Goal: Transaction & Acquisition: Purchase product/service

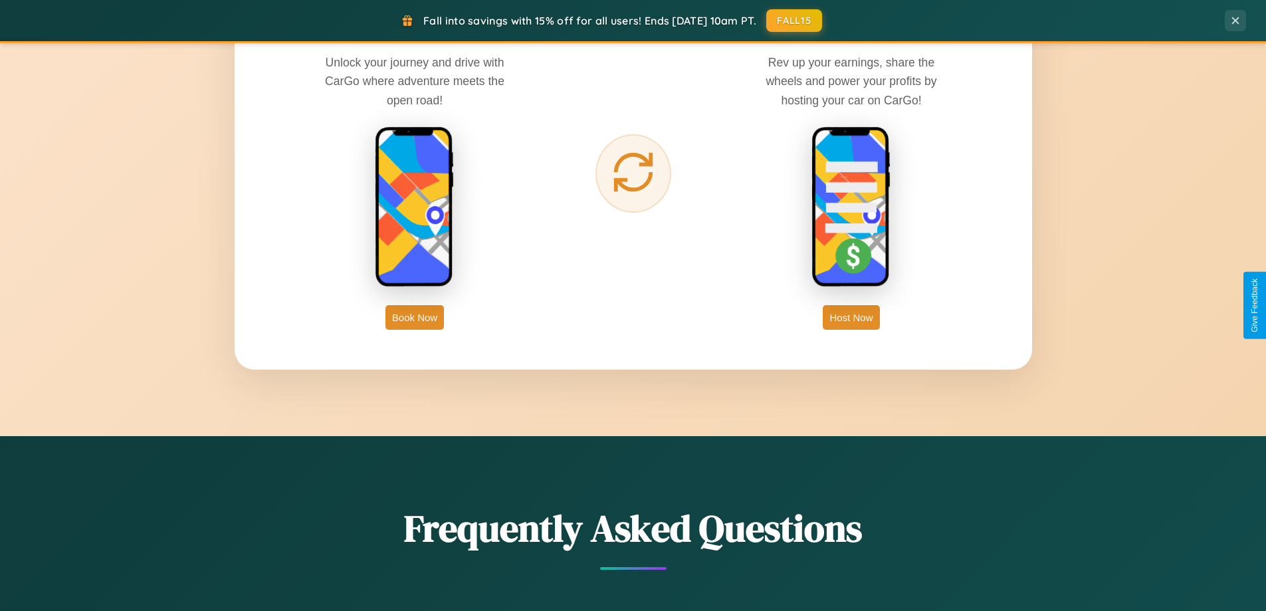
scroll to position [2557, 0]
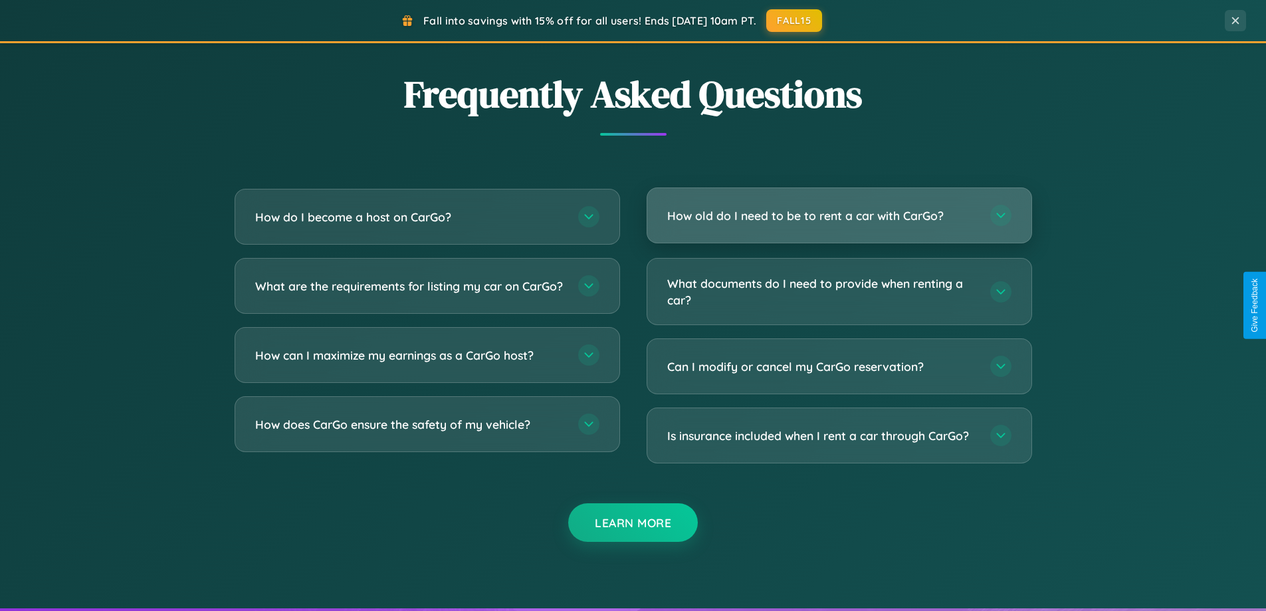
click at [839, 215] on h3 "How old do I need to be to rent a car with CarGo?" at bounding box center [822, 215] width 310 height 17
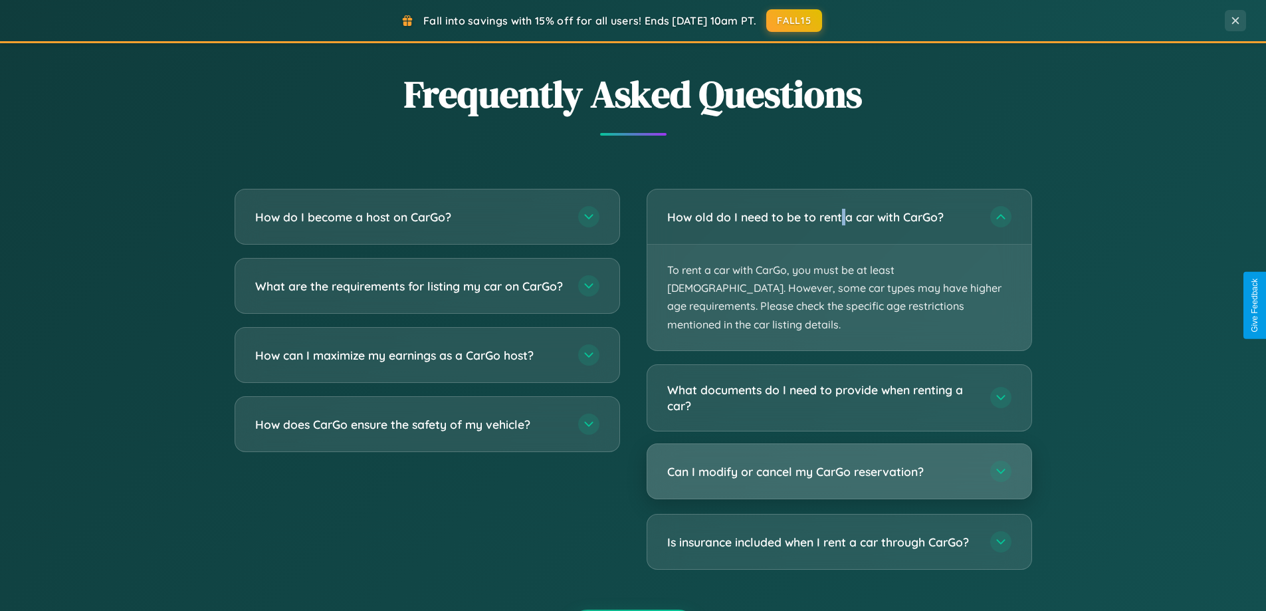
click at [839, 463] on h3 "Can I modify or cancel my CarGo reservation?" at bounding box center [822, 471] width 310 height 17
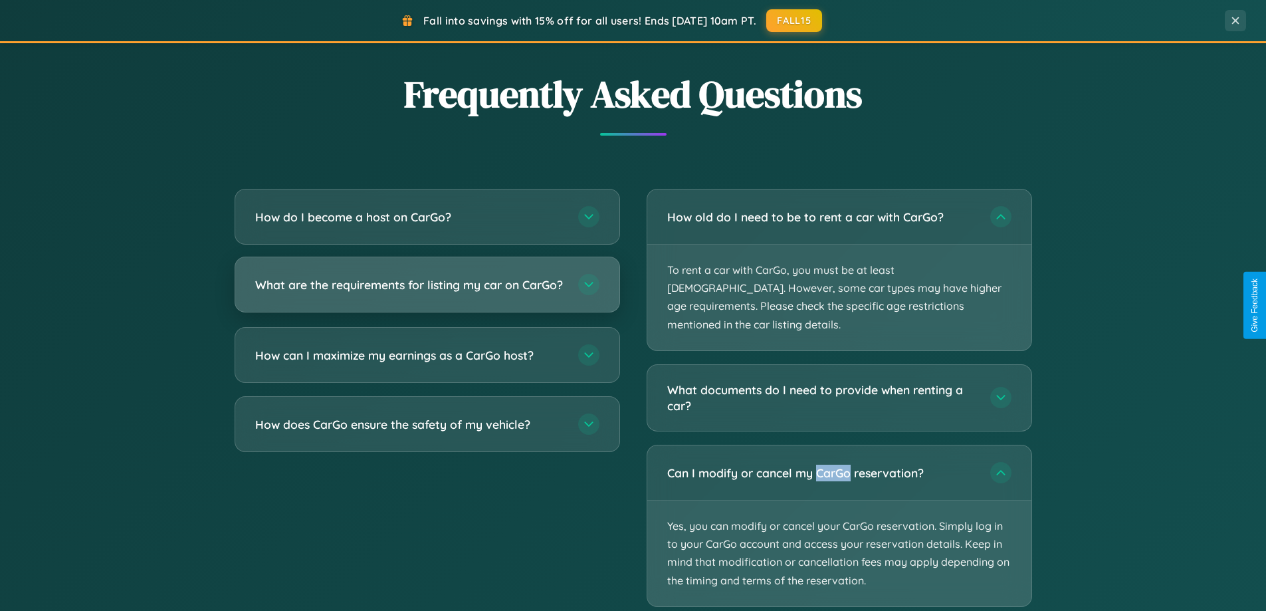
click at [427, 290] on h3 "What are the requirements for listing my car on CarGo?" at bounding box center [410, 284] width 310 height 17
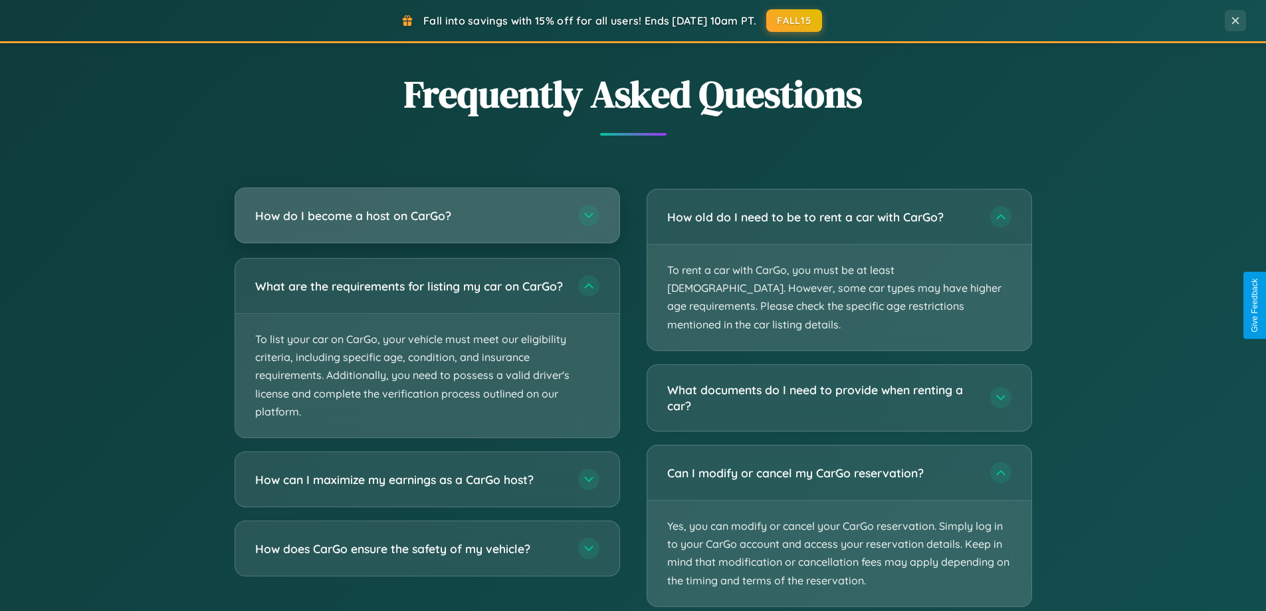
click at [427, 215] on h3 "How do I become a host on CarGo?" at bounding box center [410, 215] width 310 height 17
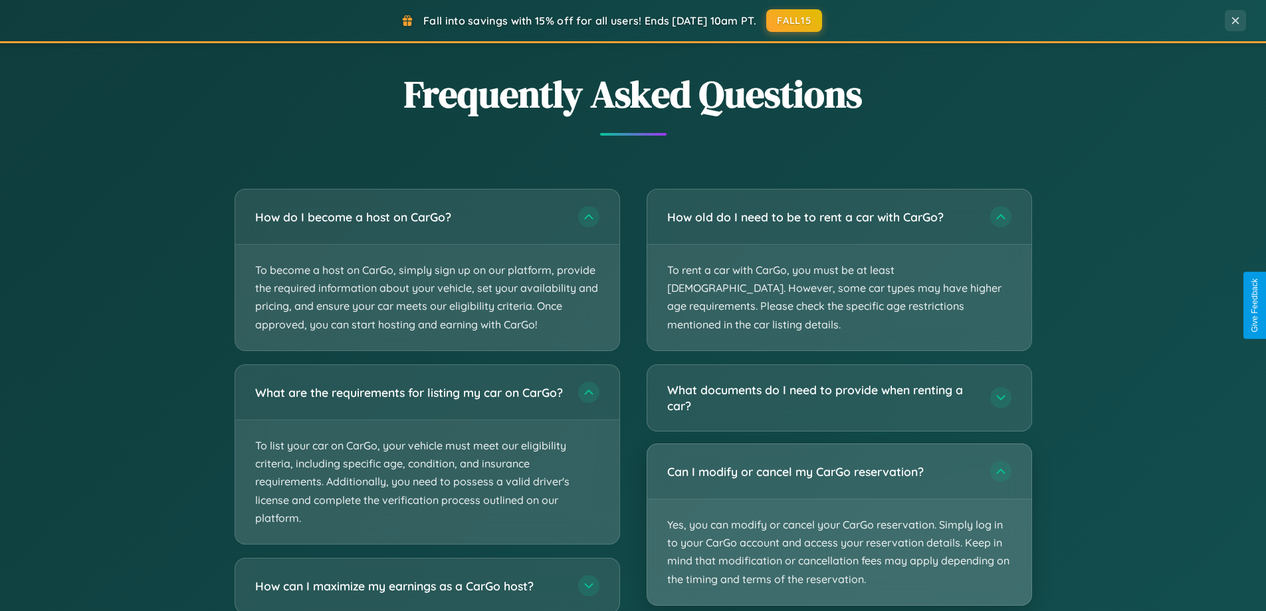
click at [839, 506] on p "Yes, you can modify or cancel your CarGo reservation. Simply log in to your Car…" at bounding box center [839, 552] width 384 height 106
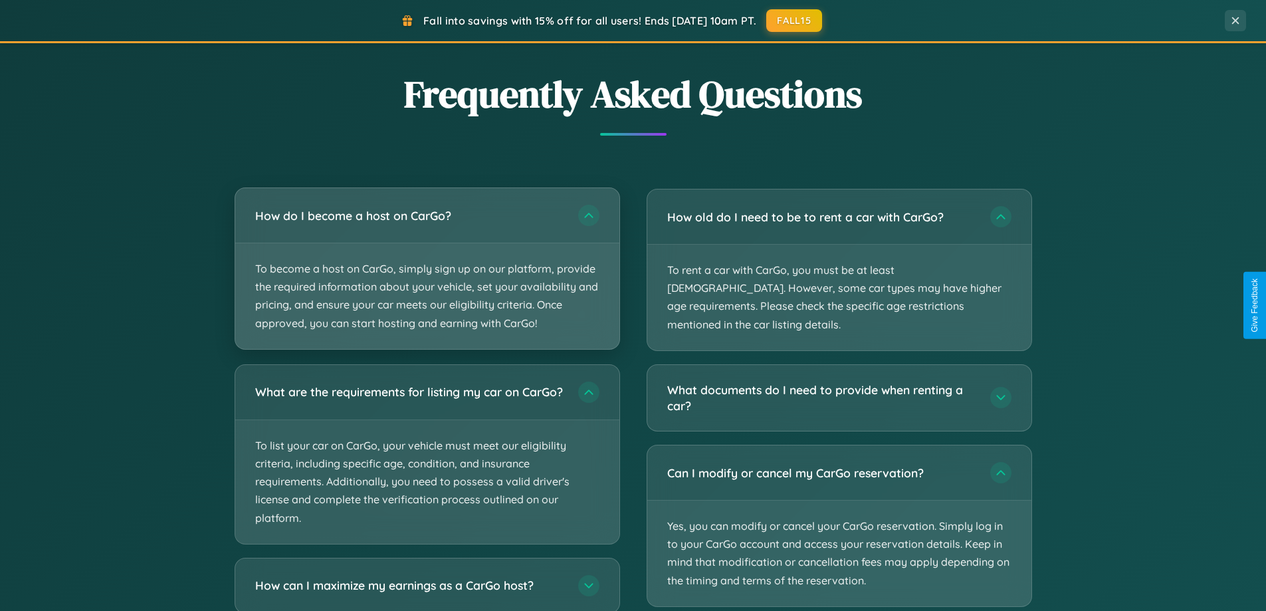
click at [427, 269] on p "To become a host on CarGo, simply sign up on our platform, provide the required…" at bounding box center [427, 296] width 384 height 106
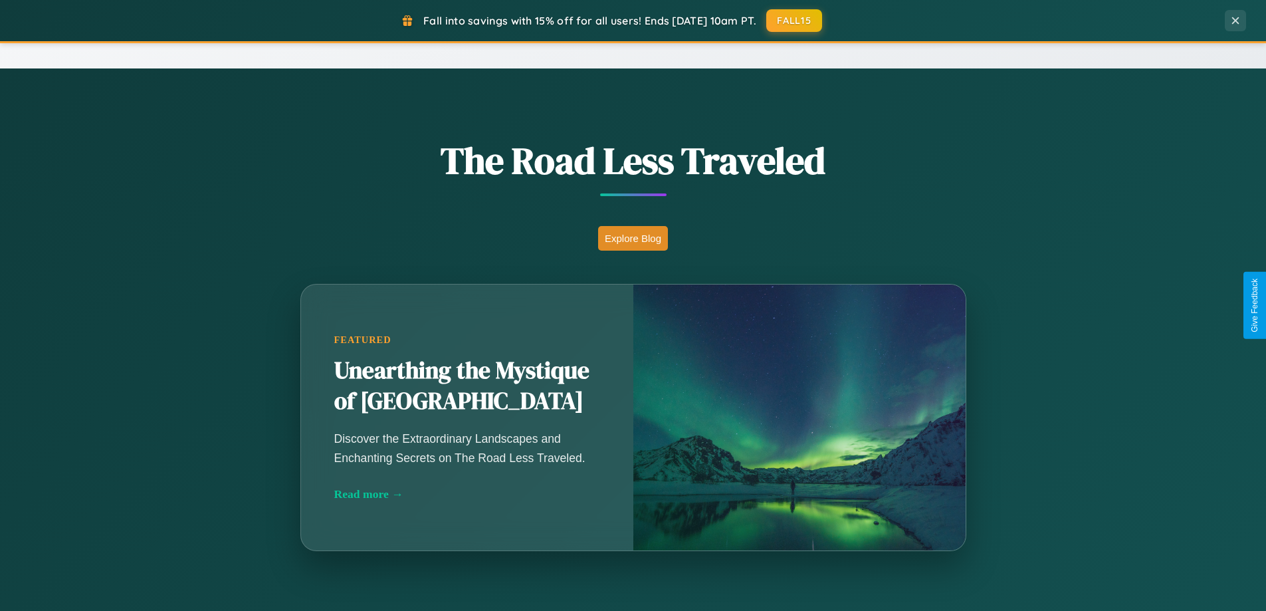
scroll to position [914, 0]
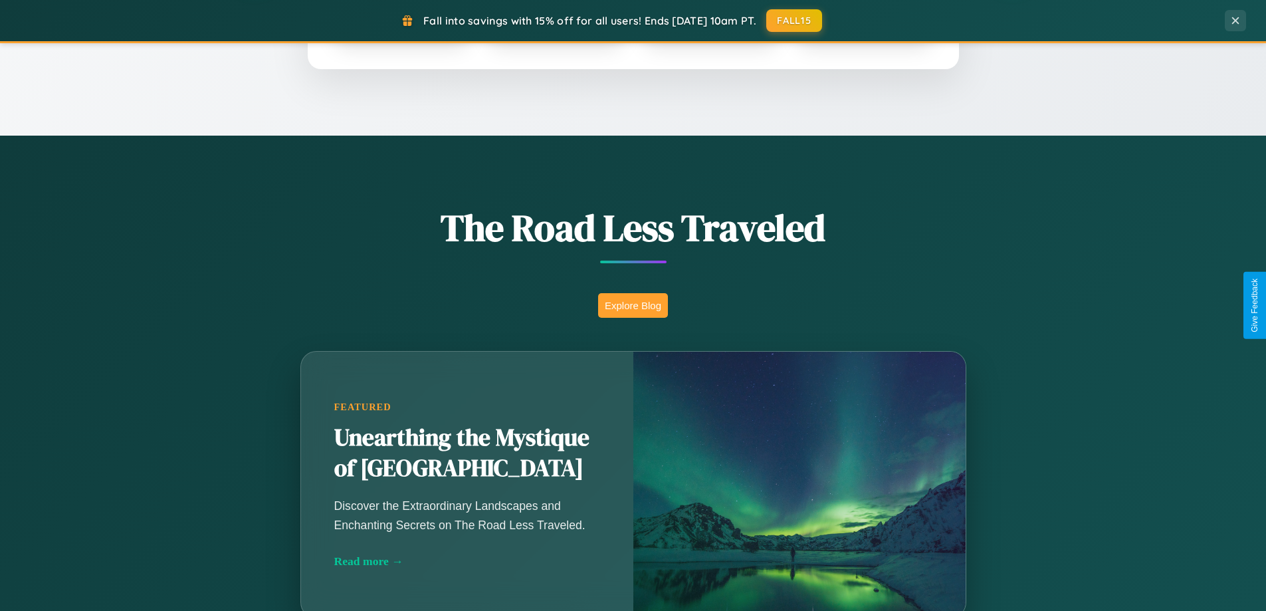
click at [633, 305] on button "Explore Blog" at bounding box center [633, 305] width 70 height 25
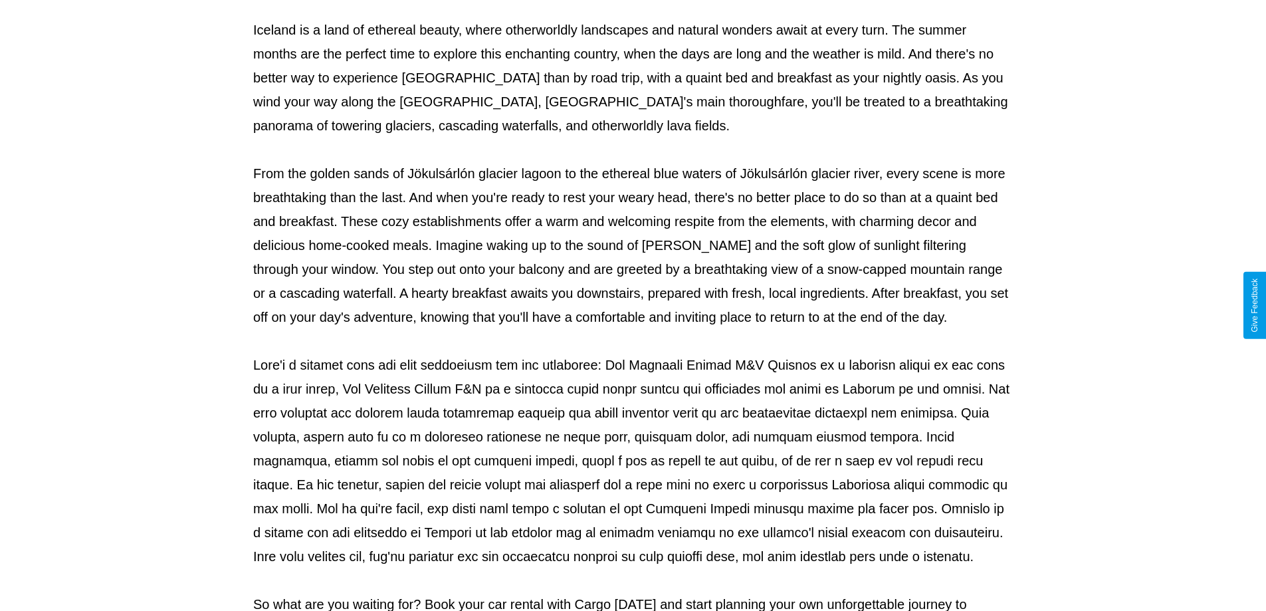
scroll to position [430, 0]
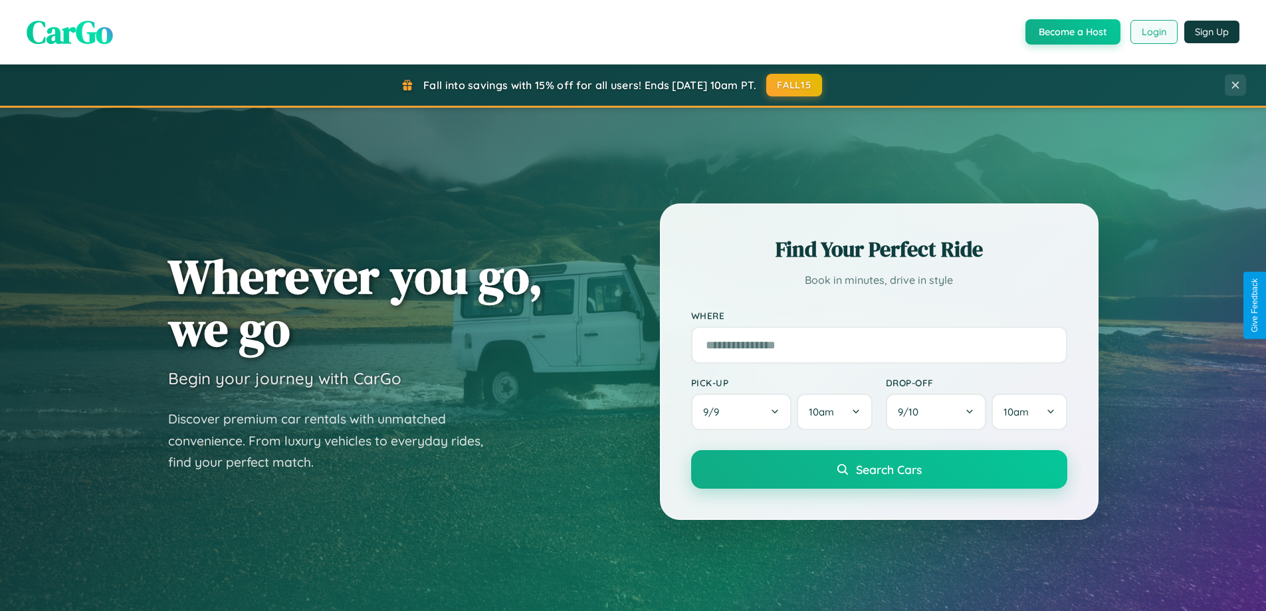
click at [1153, 32] on button "Login" at bounding box center [1153, 32] width 47 height 24
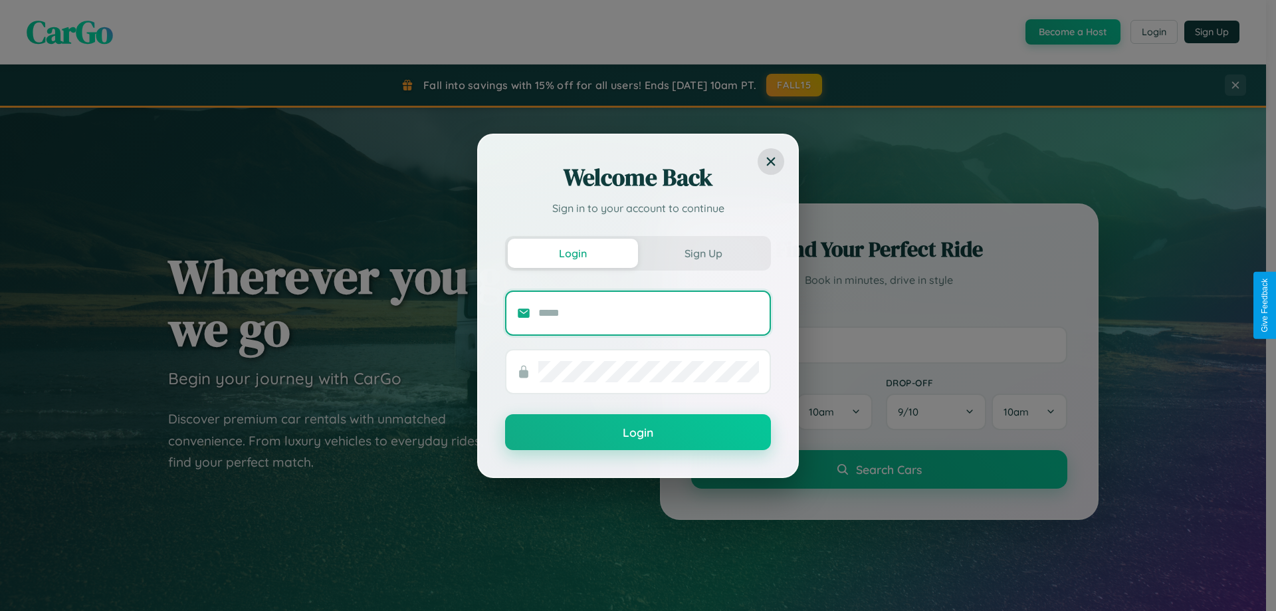
click at [649, 312] on input "text" at bounding box center [648, 312] width 221 height 21
type input "**********"
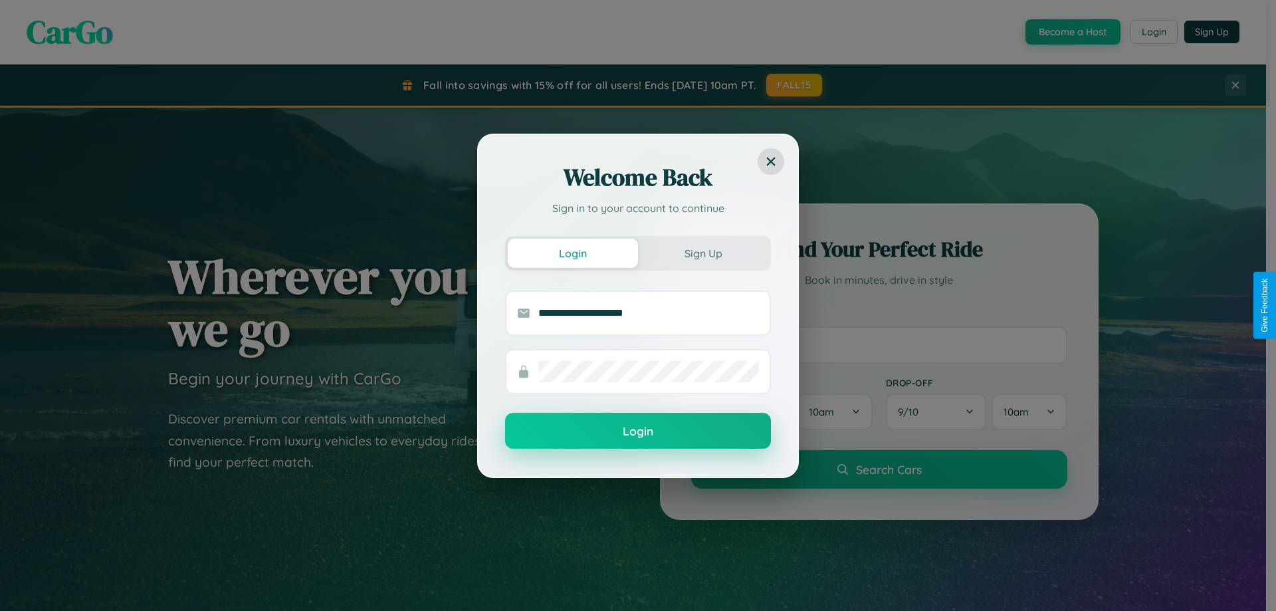
click at [638, 431] on button "Login" at bounding box center [638, 431] width 266 height 36
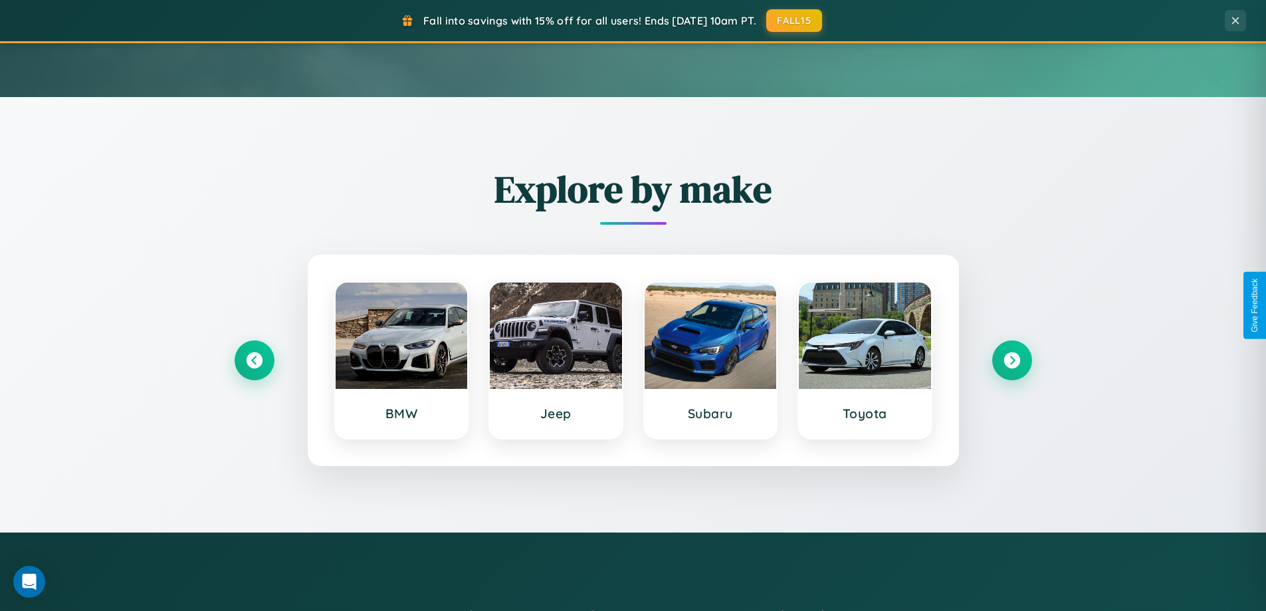
scroll to position [573, 0]
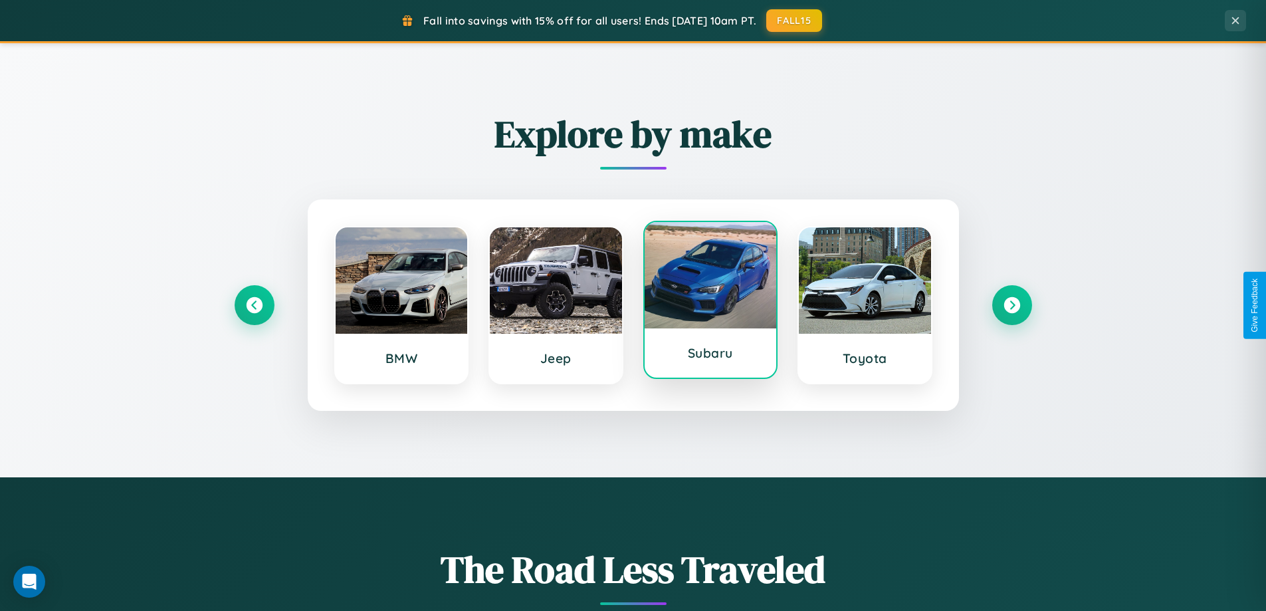
click at [710, 305] on div at bounding box center [711, 275] width 132 height 106
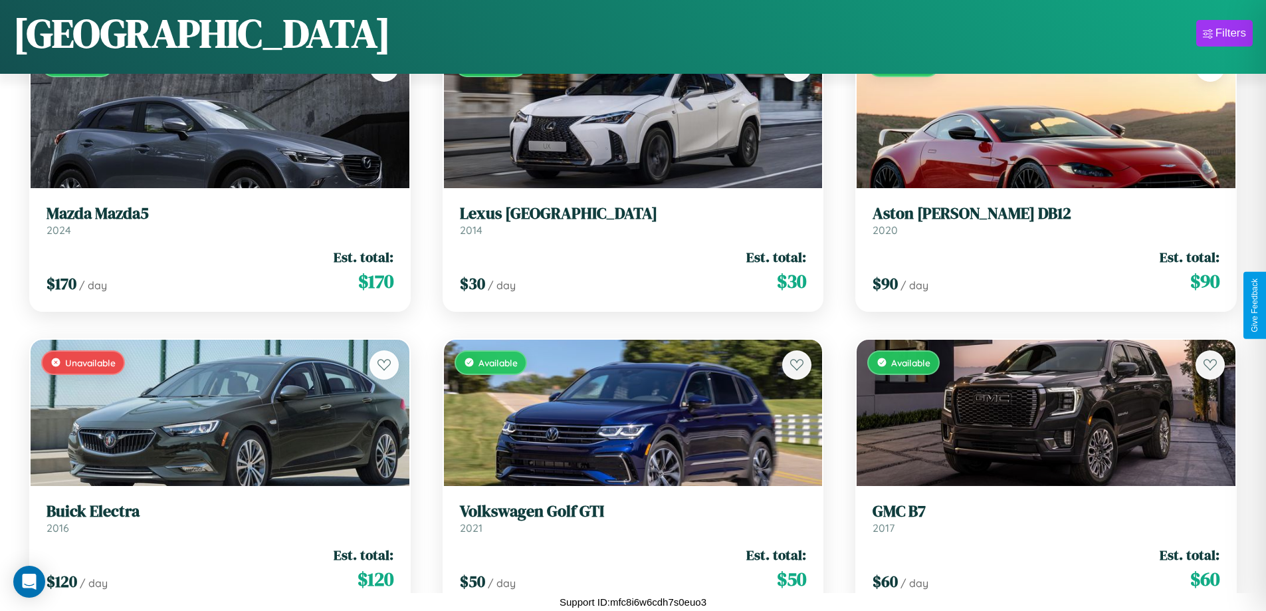
scroll to position [4650, 0]
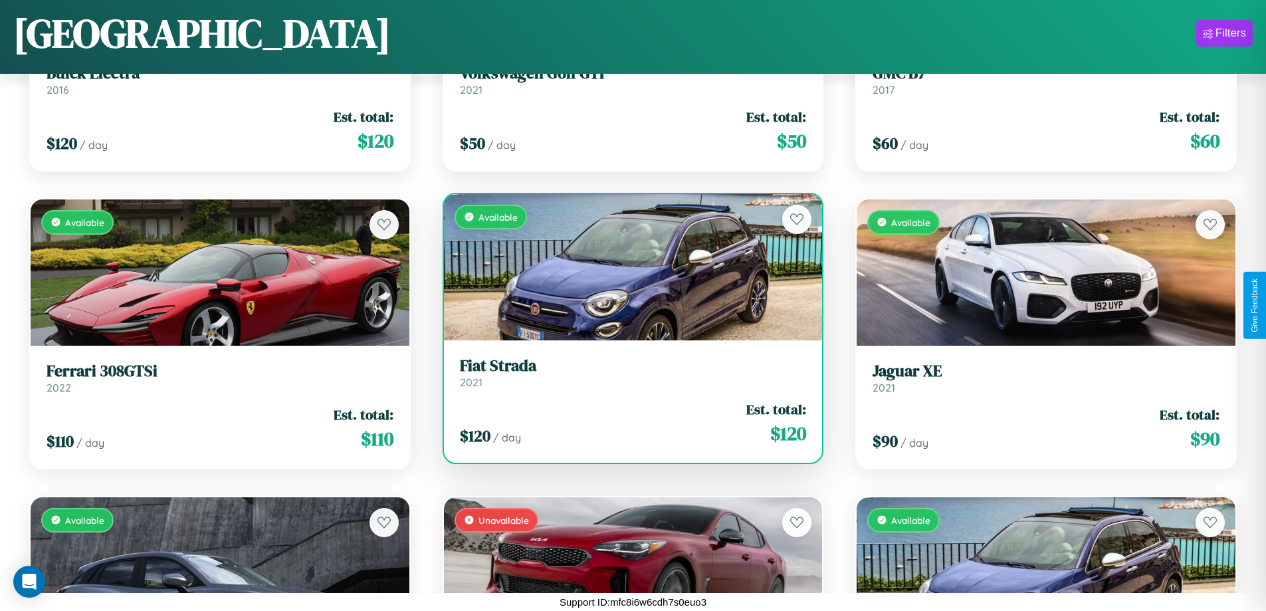
click at [627, 373] on h3 "Fiat Strada" at bounding box center [633, 365] width 347 height 19
